Goal: Task Accomplishment & Management: Complete application form

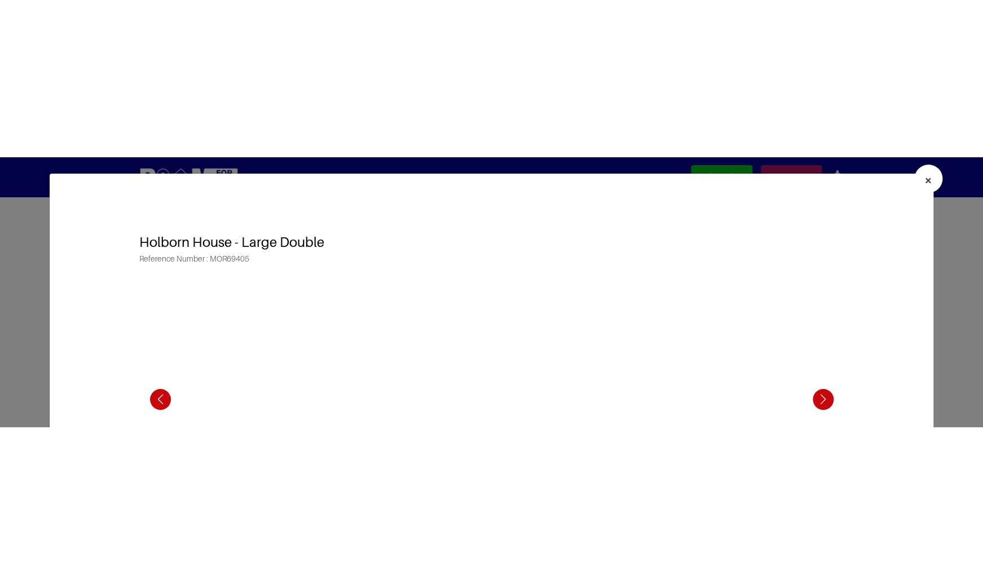
scroll to position [5487, 0]
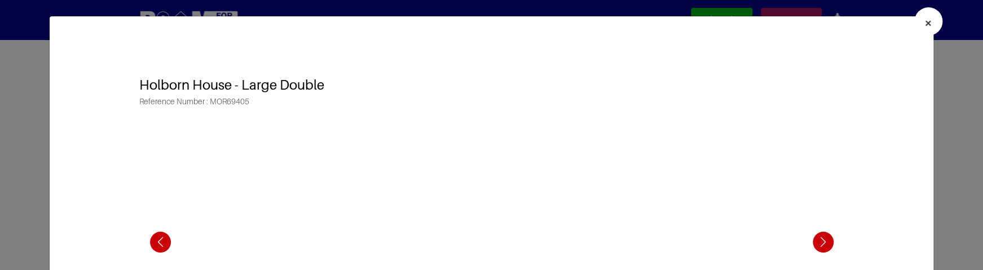
click at [923, 27] on button "×" at bounding box center [928, 21] width 28 height 28
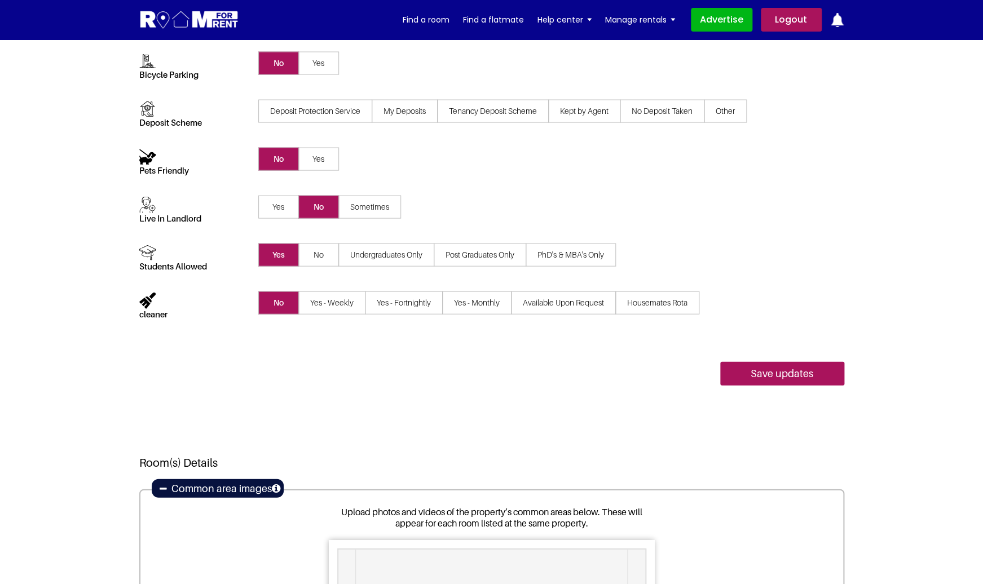
scroll to position [0, 0]
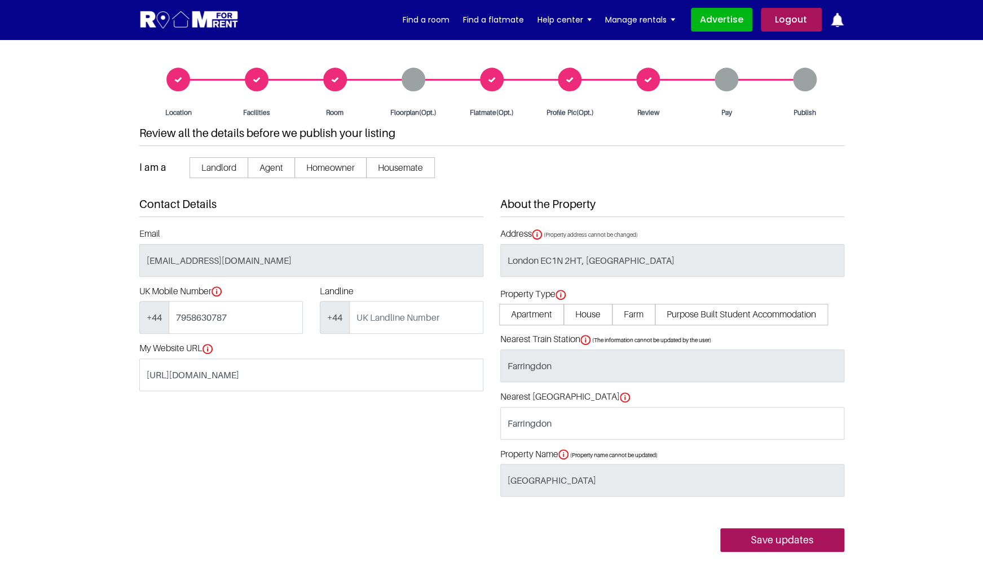
click at [337, 82] on div "Room" at bounding box center [334, 93] width 78 height 50
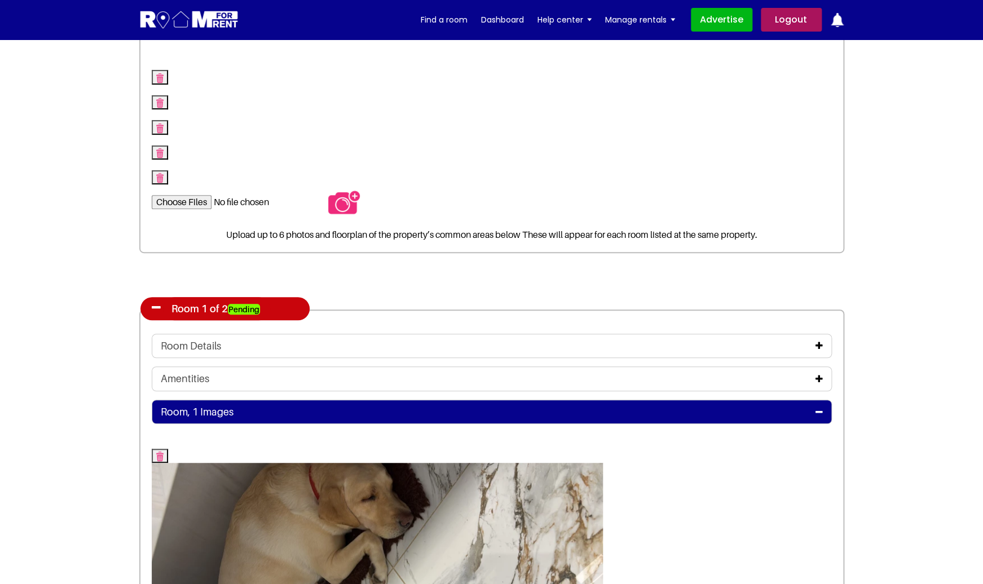
scroll to position [152, 0]
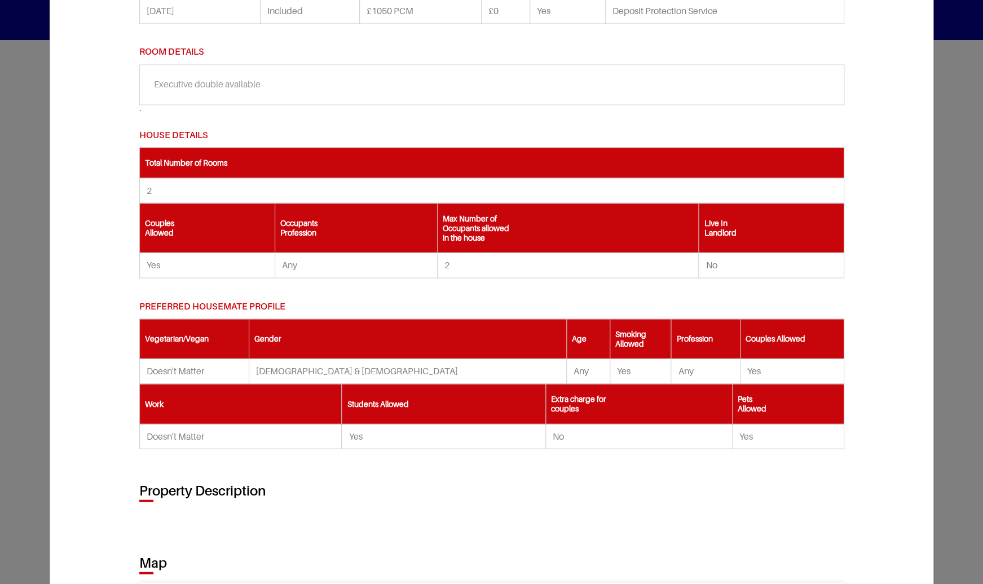
scroll to position [951, 0]
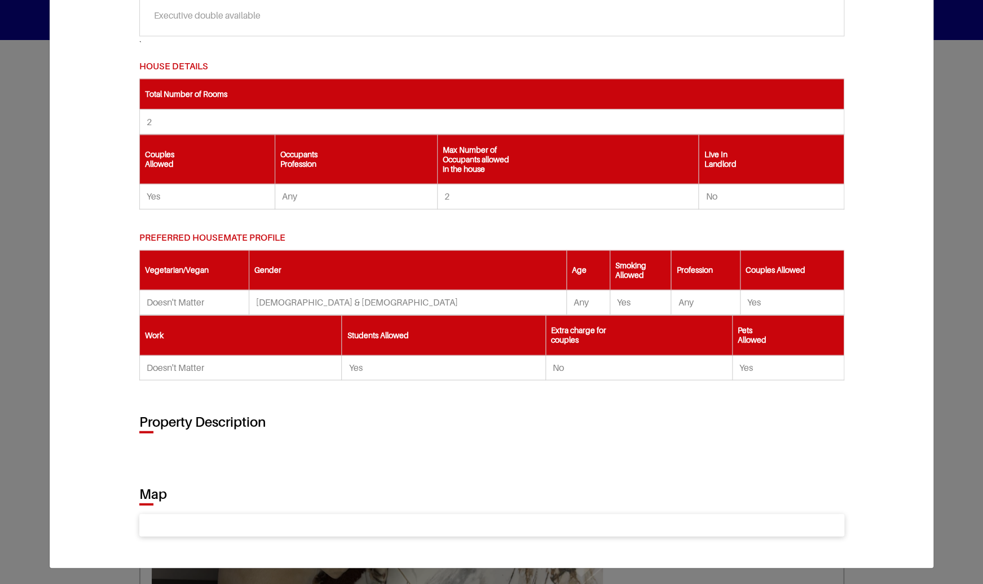
click at [5, 264] on div "× Holborn House - Large Double Reference Number : MOR69405 Overview £1050 2" at bounding box center [491, 292] width 983 height 584
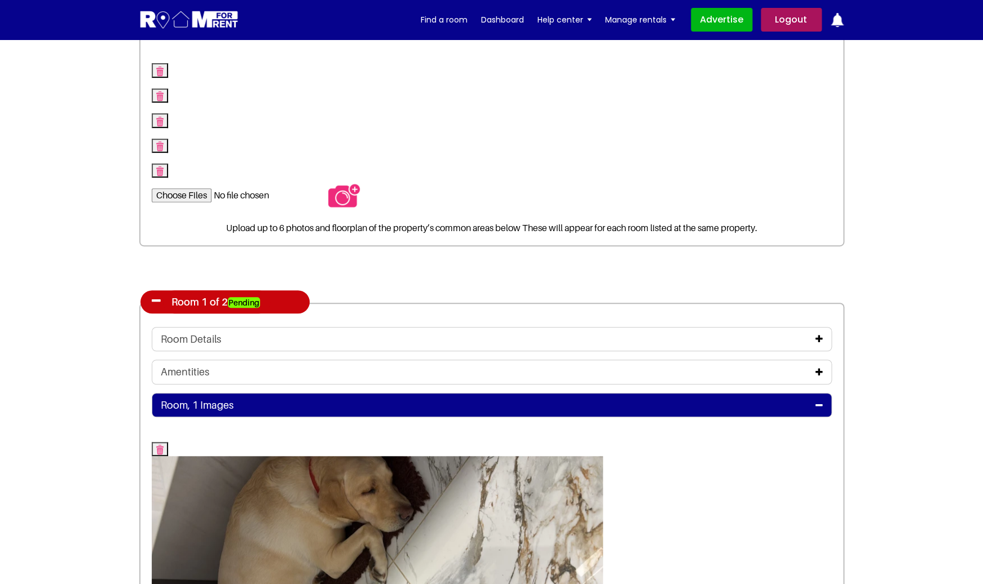
scroll to position [0, 0]
